Goal: Navigation & Orientation: Find specific page/section

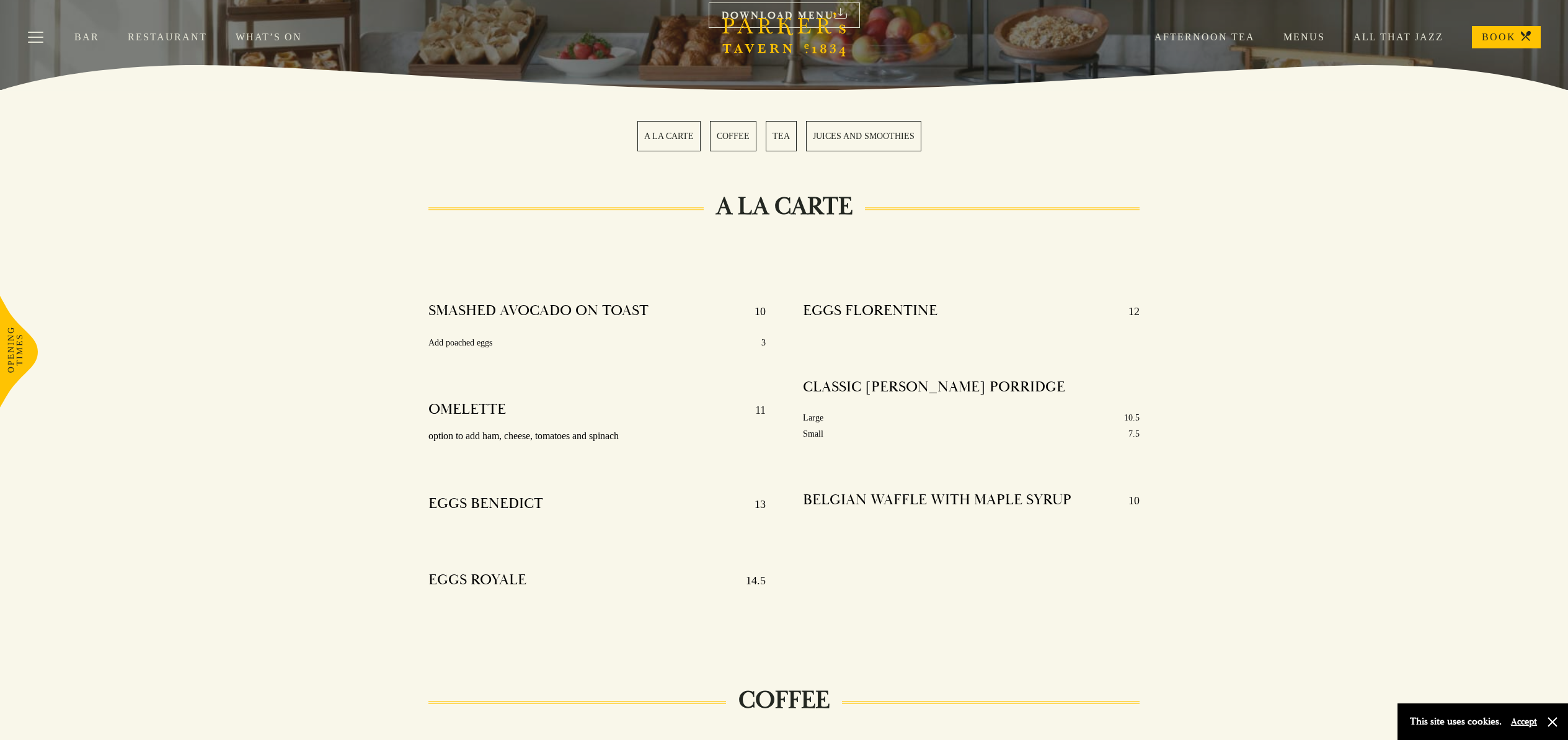
scroll to position [69, 0]
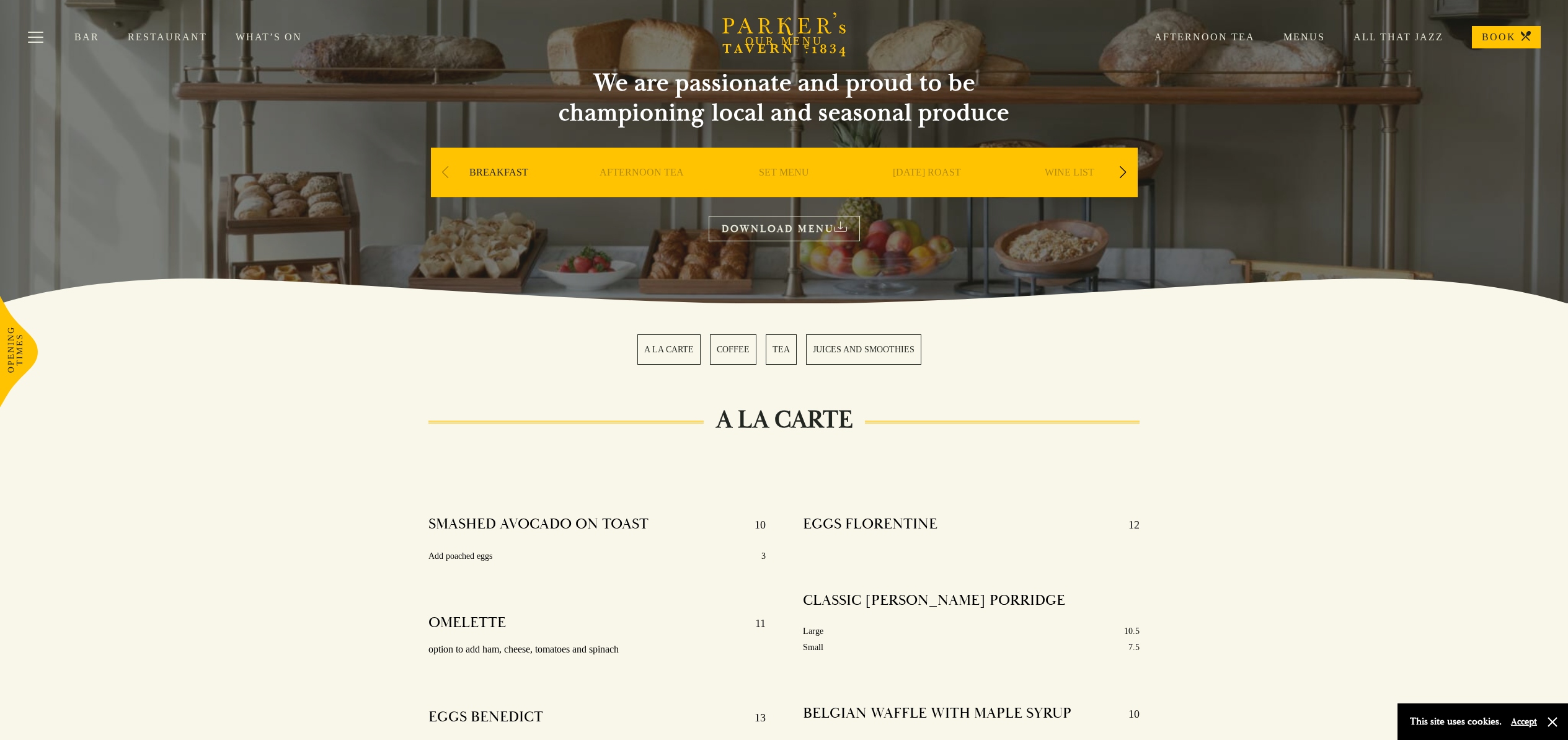
click at [651, 356] on link "A LA CARTE" at bounding box center [669, 349] width 63 height 31
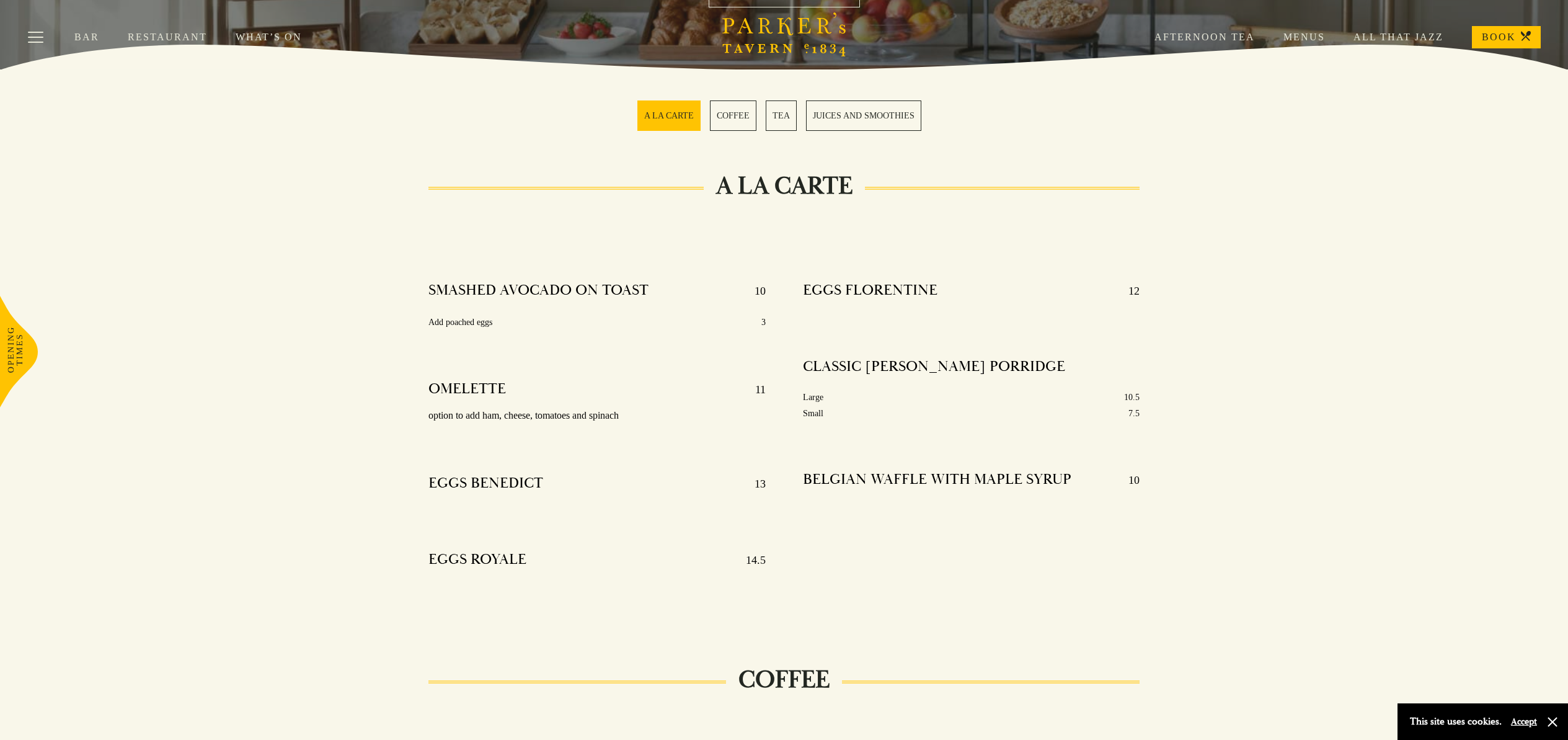
scroll to position [111, 0]
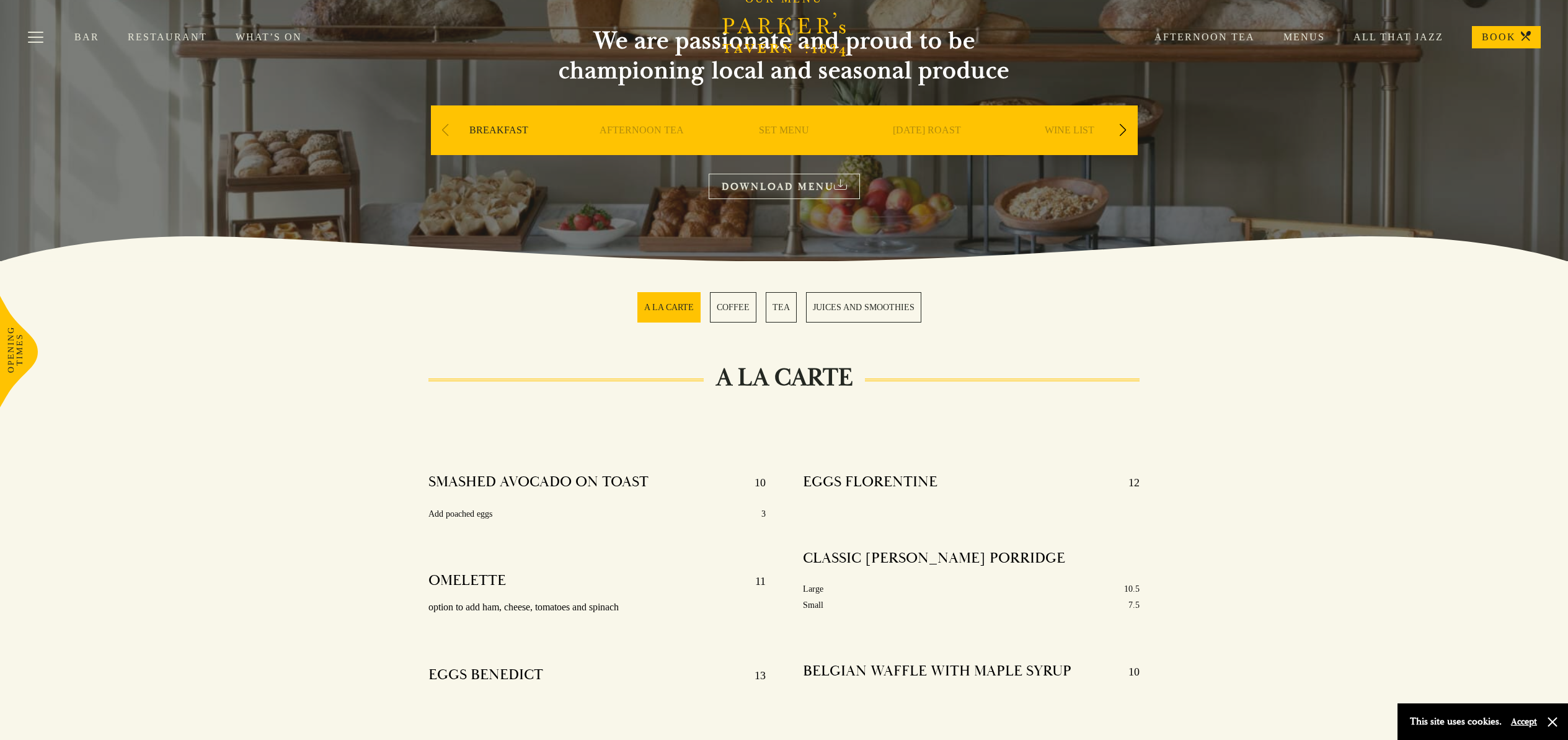
click at [1317, 36] on link "Menus" at bounding box center [1289, 37] width 70 height 13
click at [144, 34] on link "Restaurant" at bounding box center [180, 37] width 107 height 13
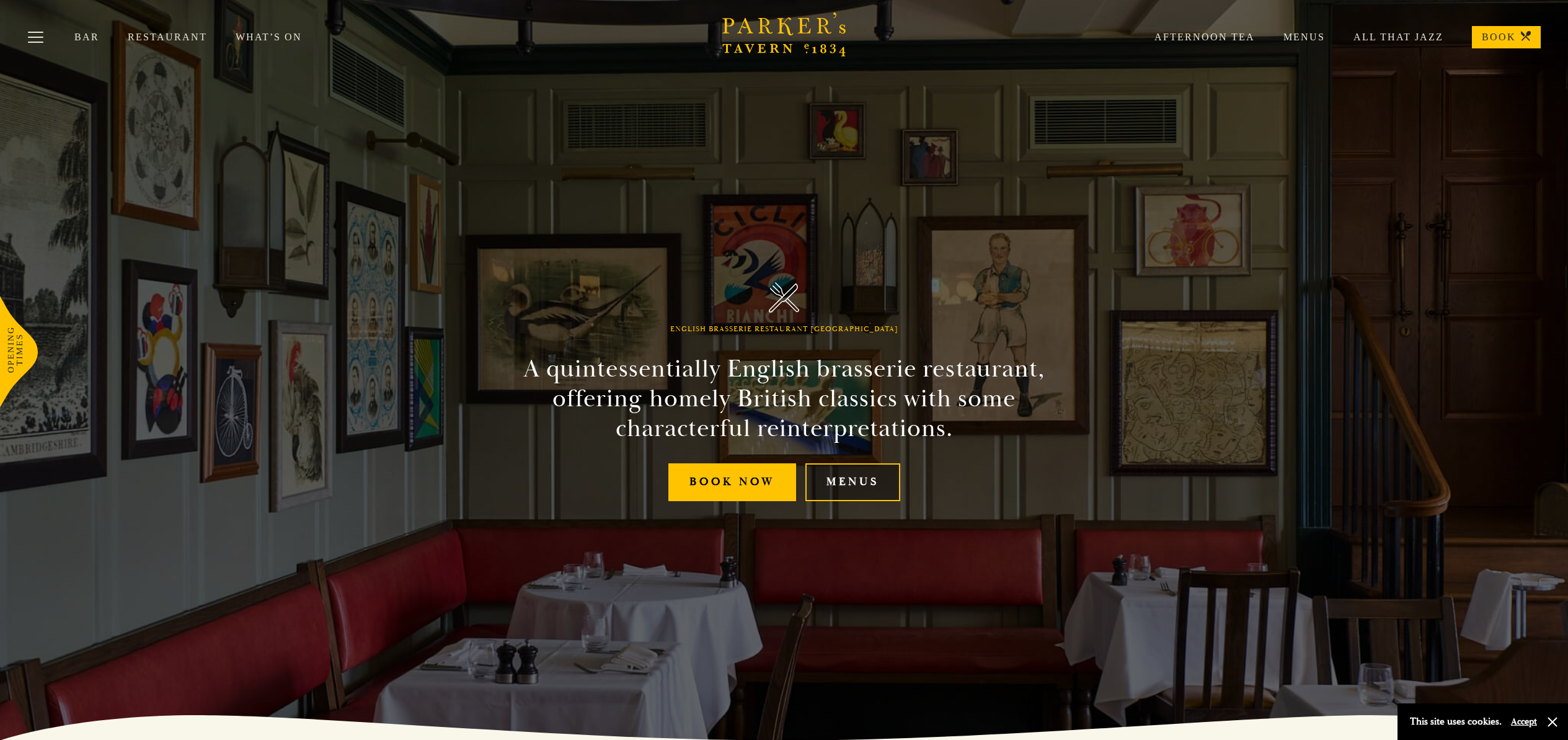
click at [859, 481] on link "Menus" at bounding box center [853, 482] width 95 height 37
click at [259, 37] on link "What’s On" at bounding box center [283, 37] width 95 height 13
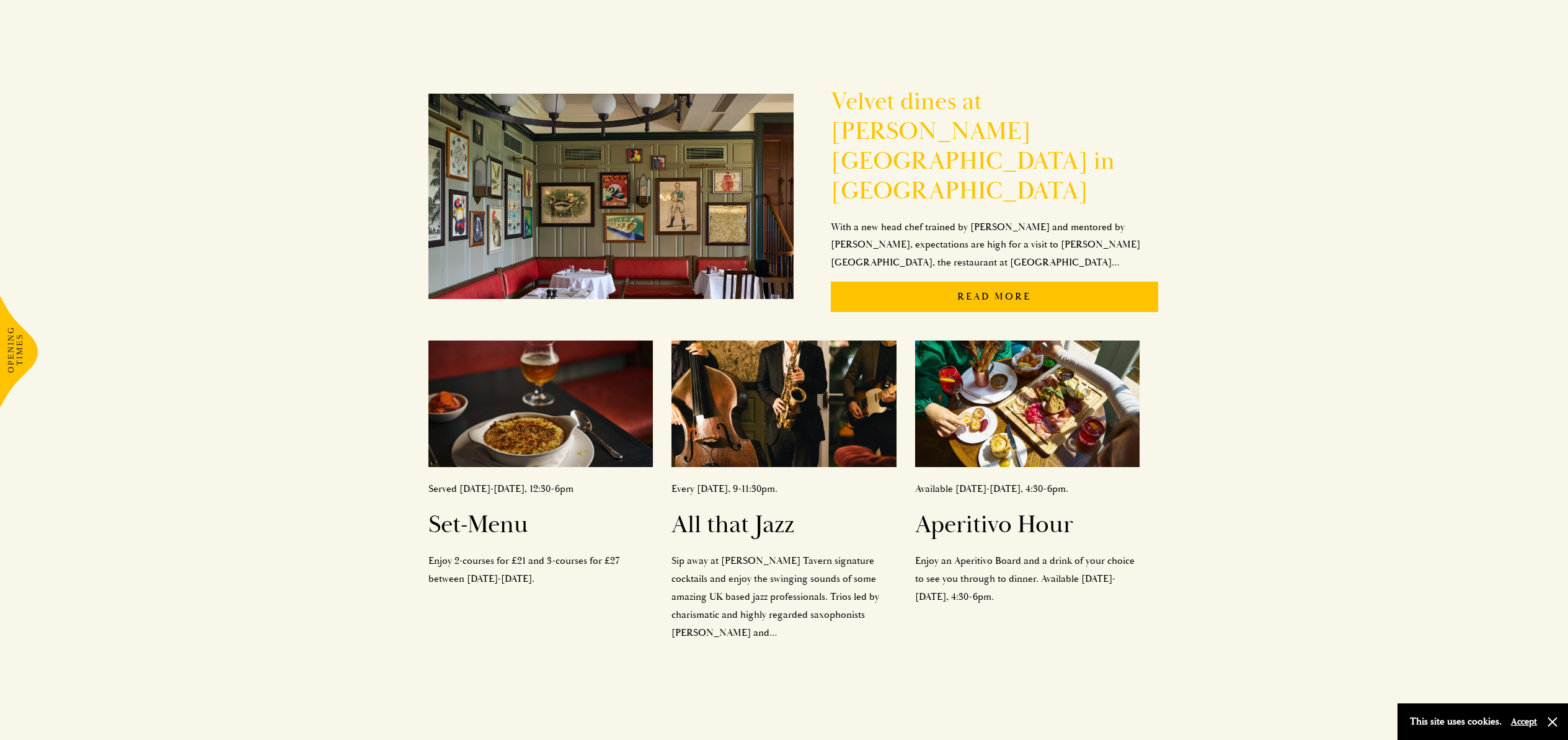
scroll to position [362, 0]
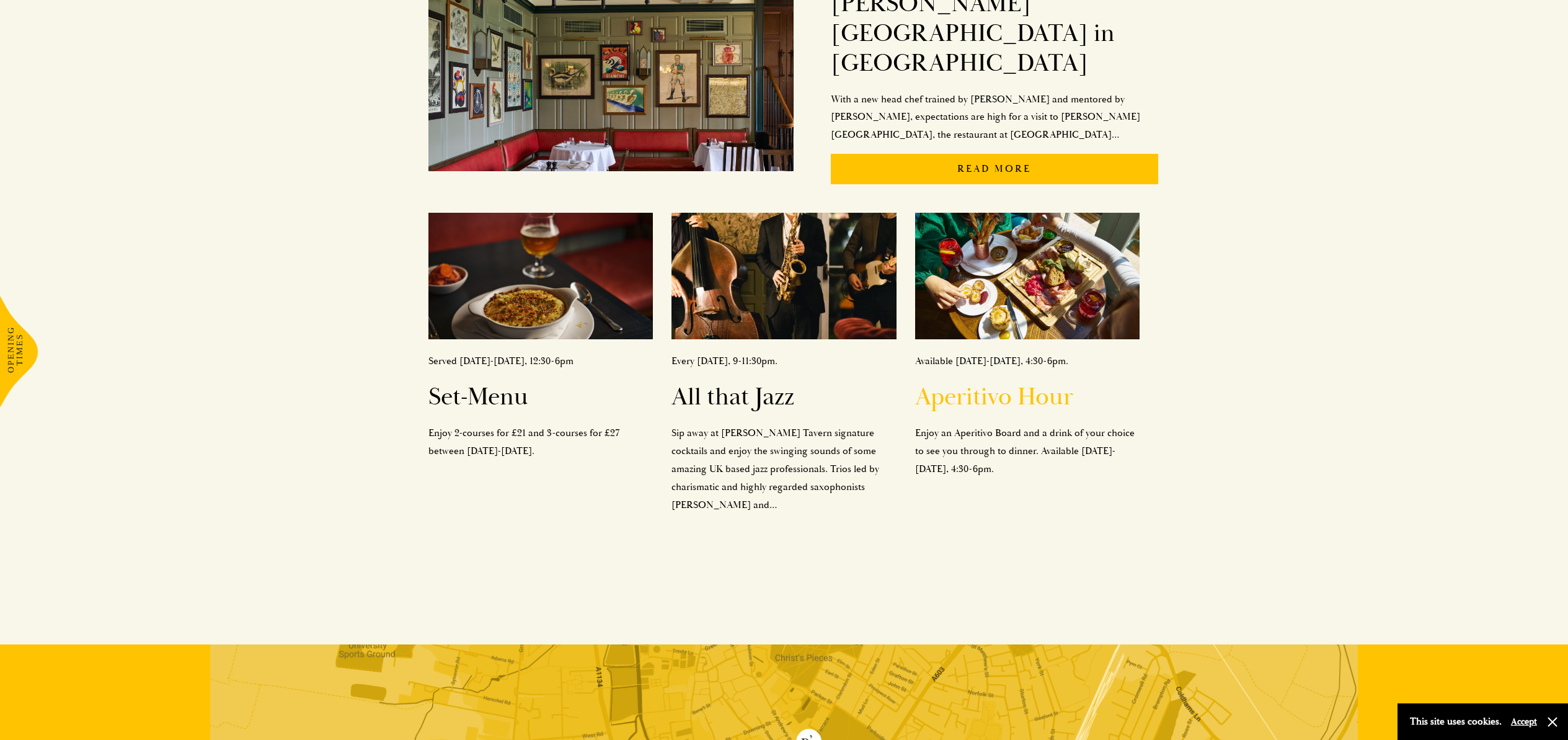
click at [956, 382] on h2 "Aperitivo Hour" at bounding box center [1028, 397] width 225 height 30
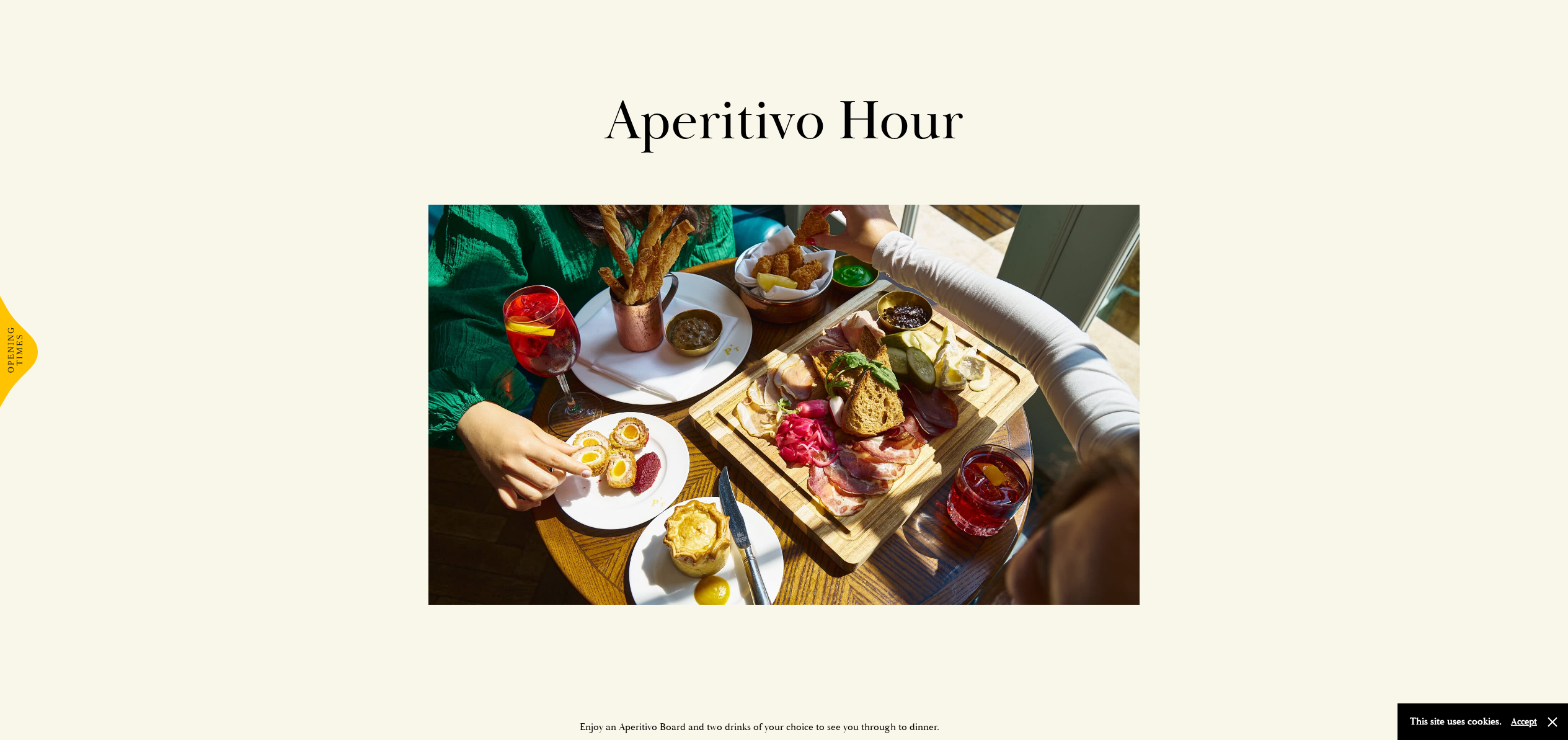
scroll to position [305, 0]
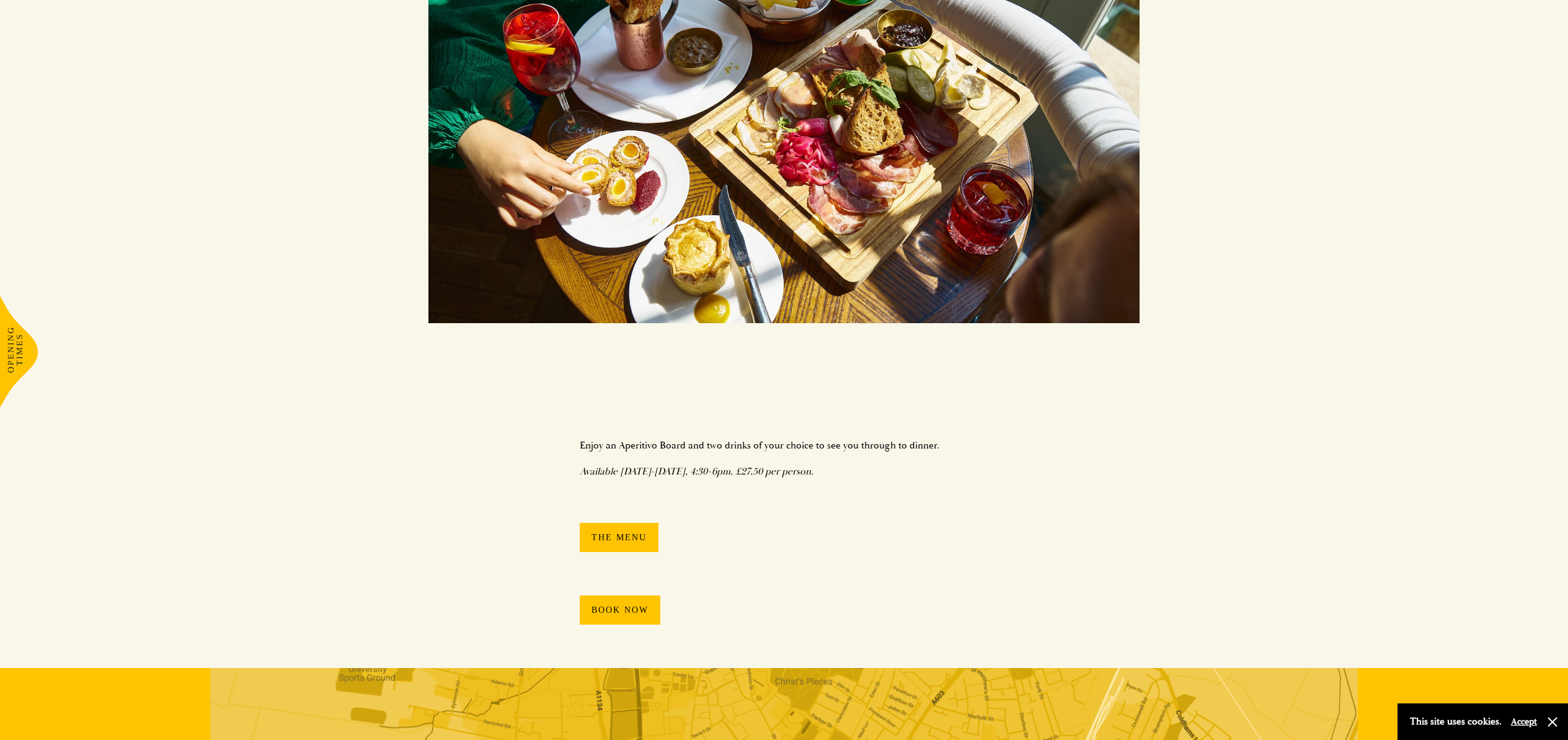
click at [613, 539] on link "The Menu" at bounding box center [619, 538] width 79 height 30
